Goal: Find specific page/section: Find specific page/section

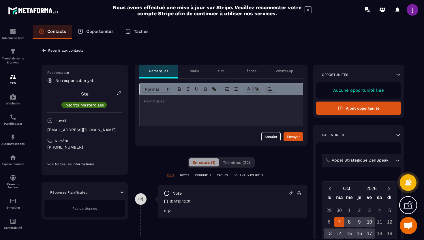
click at [44, 52] on icon at bounding box center [43, 50] width 5 height 5
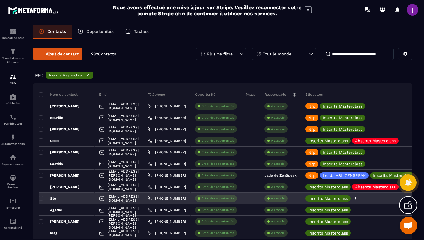
click at [357, 197] on icon at bounding box center [355, 198] width 4 height 4
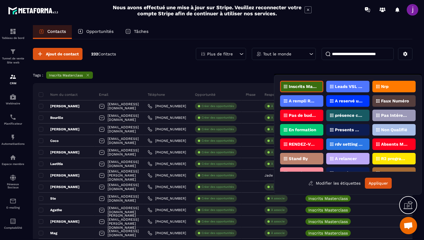
click at [392, 89] on div "Nrp" at bounding box center [393, 87] width 43 height 12
click at [376, 176] on div "Inscrits Masterclass Leads VSL ZENSPEAK Nrp A rempli Rdv Zenspeak A reservé un …" at bounding box center [347, 135] width 135 height 108
click at [375, 186] on button "Appliquer" at bounding box center [377, 182] width 27 height 11
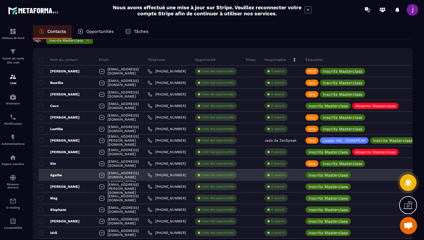
scroll to position [36, 0]
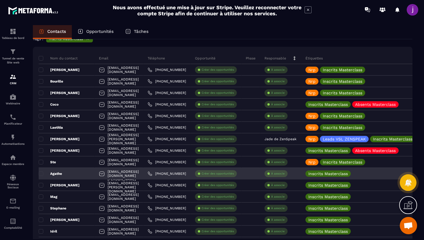
click at [74, 172] on div "Agathe" at bounding box center [67, 174] width 56 height 12
